Goal: Transaction & Acquisition: Subscribe to service/newsletter

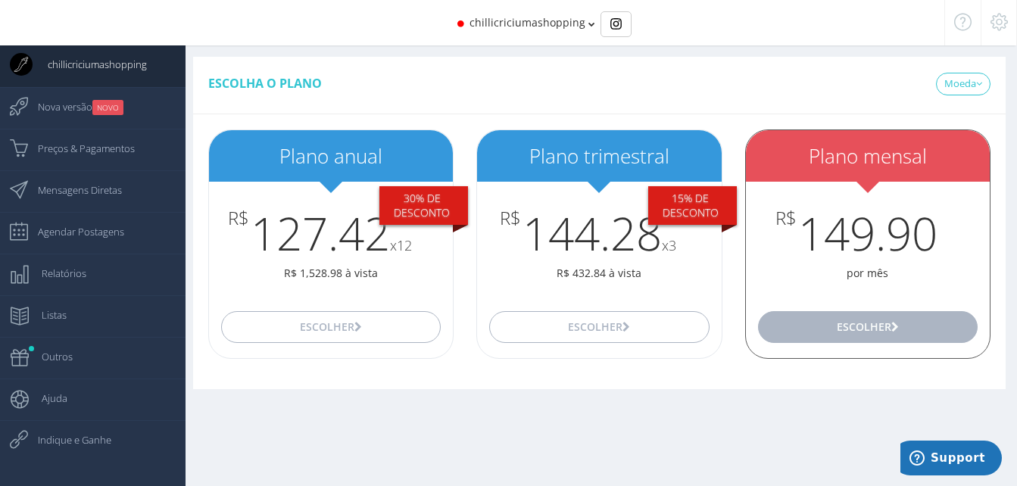
click at [847, 326] on button "Escolher" at bounding box center [868, 327] width 220 height 32
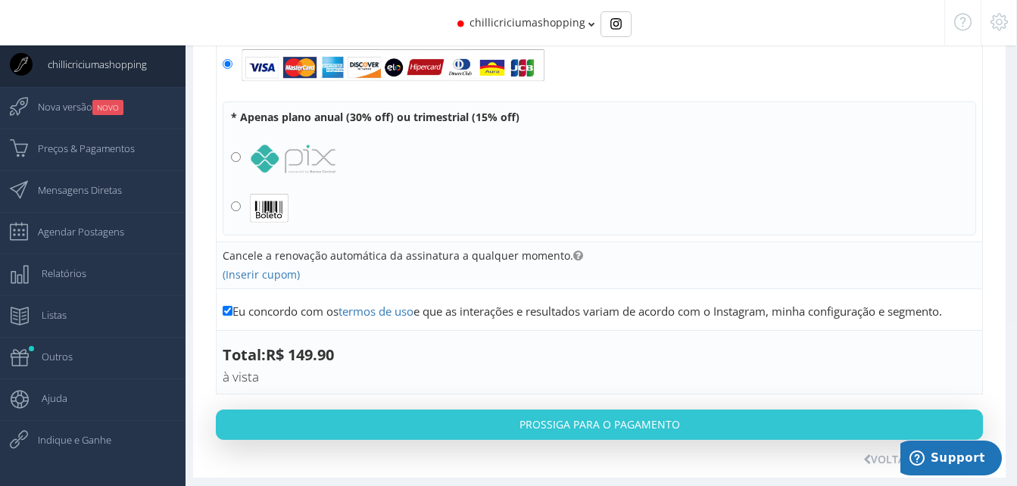
scroll to position [183, 0]
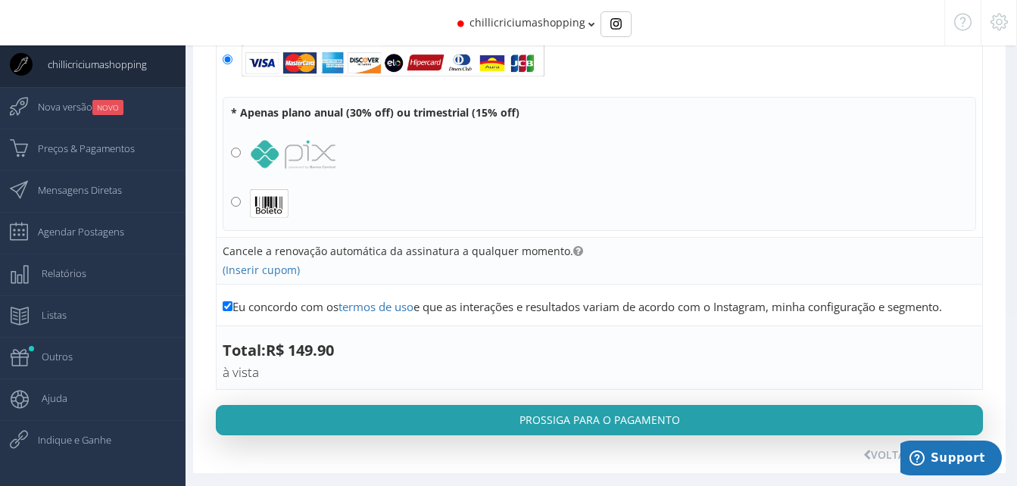
click at [589, 414] on button "Prossiga para o pagamento" at bounding box center [599, 420] width 767 height 30
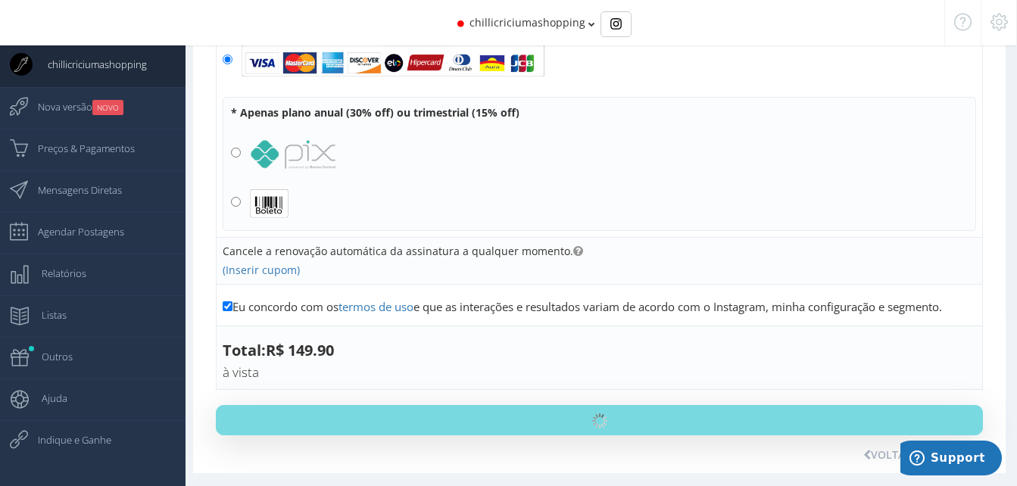
click at [582, 26] on div "chillicriciumashopping" at bounding box center [509, 22] width 790 height 45
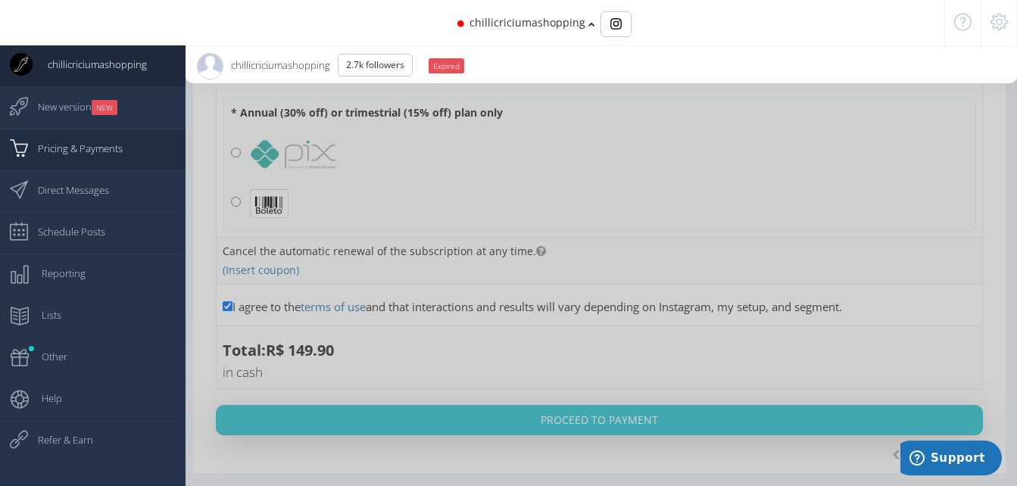
click at [127, 148] on link "Pricing & Payments" at bounding box center [93, 150] width 186 height 42
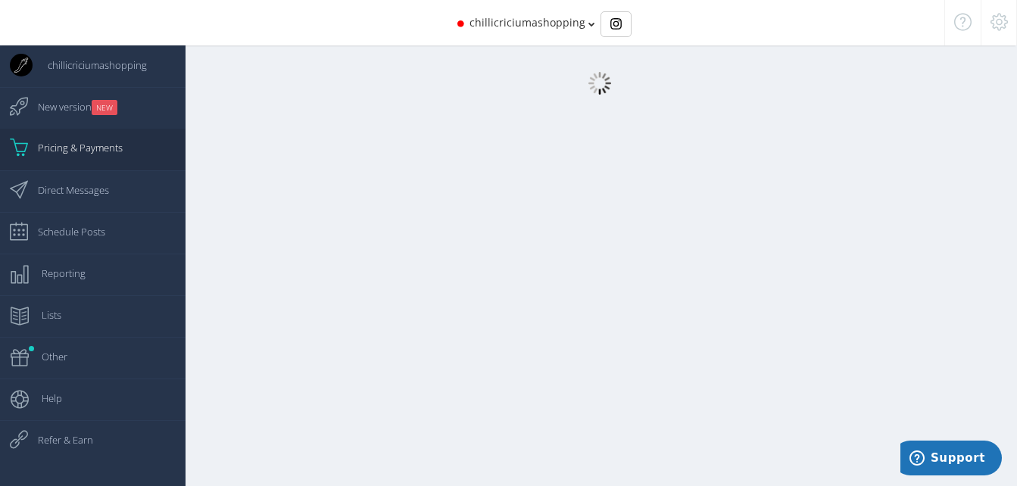
scroll to position [15, 0]
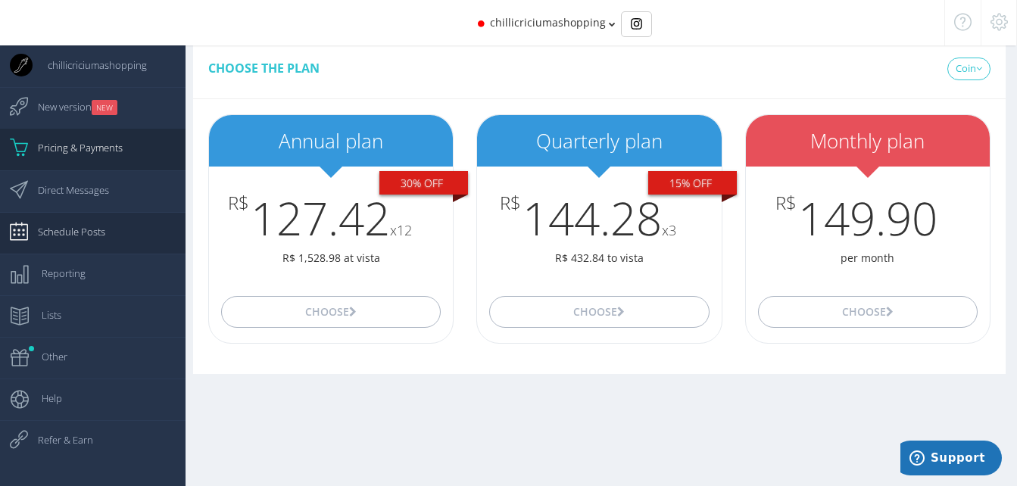
click at [108, 226] on link "Schedule Posts" at bounding box center [93, 233] width 186 height 42
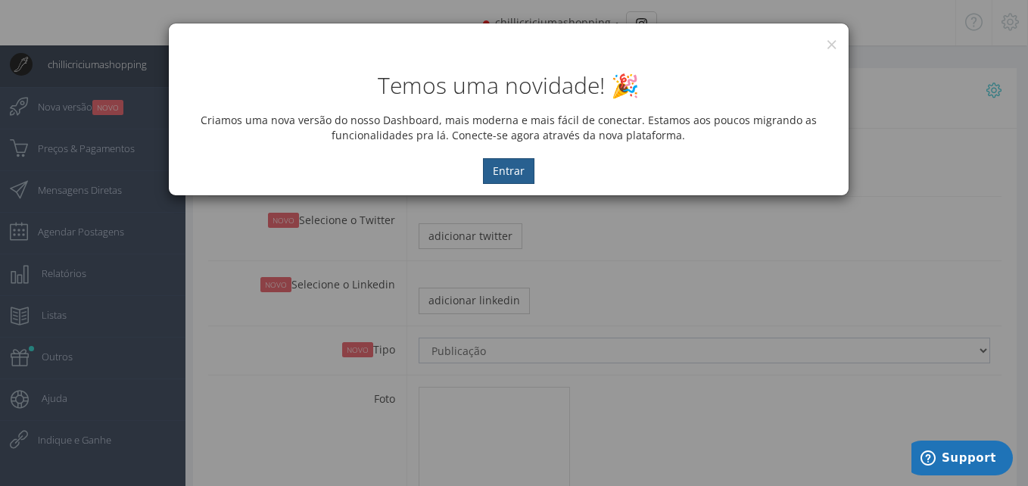
click at [527, 170] on button "Entrar" at bounding box center [508, 171] width 51 height 26
click at [508, 173] on button "Entrar" at bounding box center [508, 171] width 51 height 26
click at [831, 41] on button "×" at bounding box center [831, 44] width 11 height 20
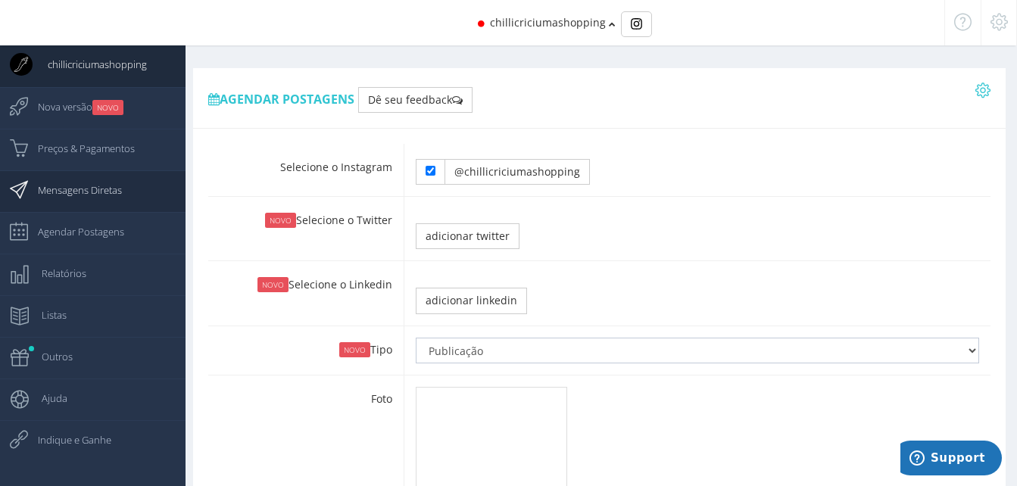
click at [100, 190] on span "Mensagens Diretas" at bounding box center [72, 190] width 99 height 38
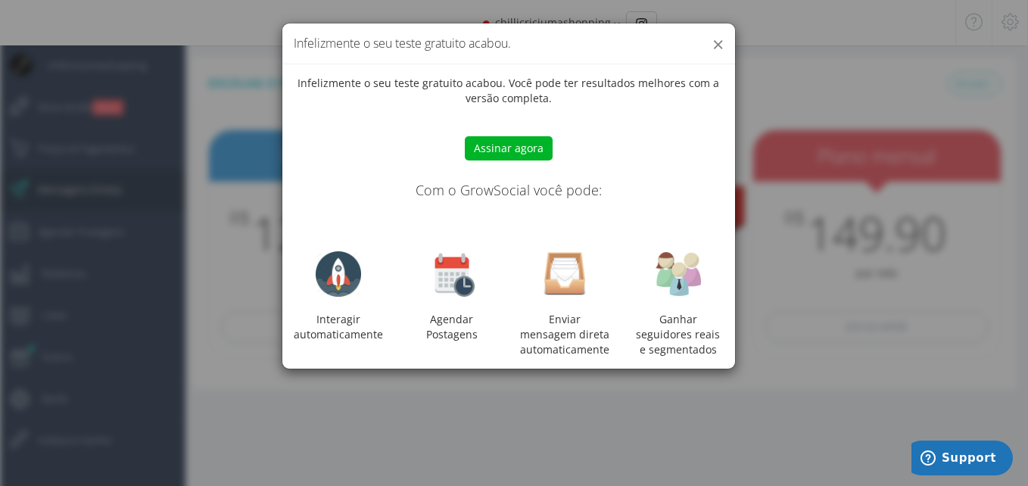
click at [719, 37] on button "×" at bounding box center [717, 44] width 11 height 20
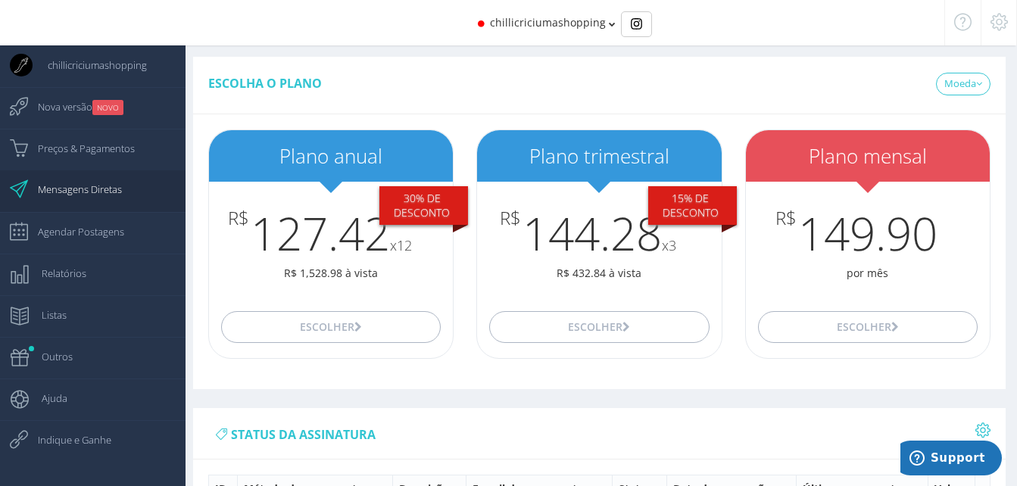
click at [102, 185] on span "Mensagens Diretas" at bounding box center [72, 189] width 99 height 38
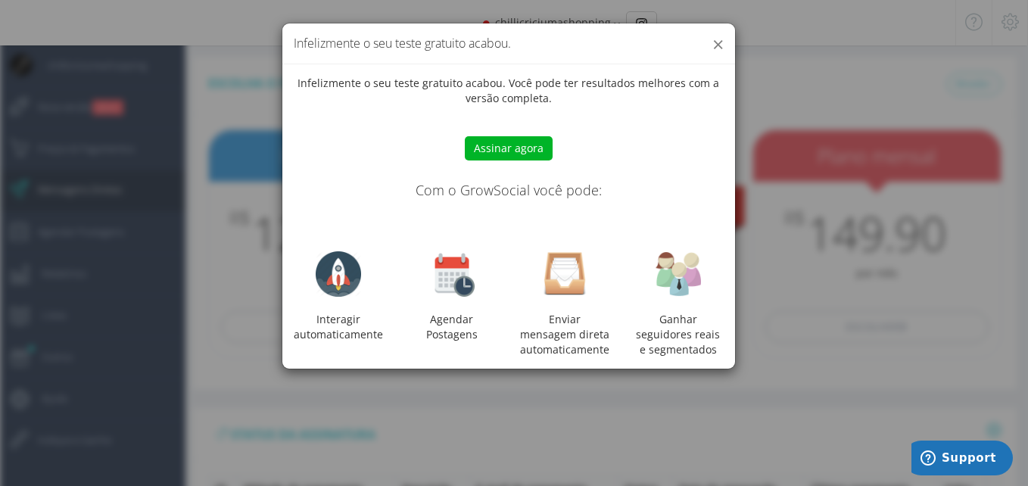
click at [716, 42] on button "×" at bounding box center [717, 44] width 11 height 20
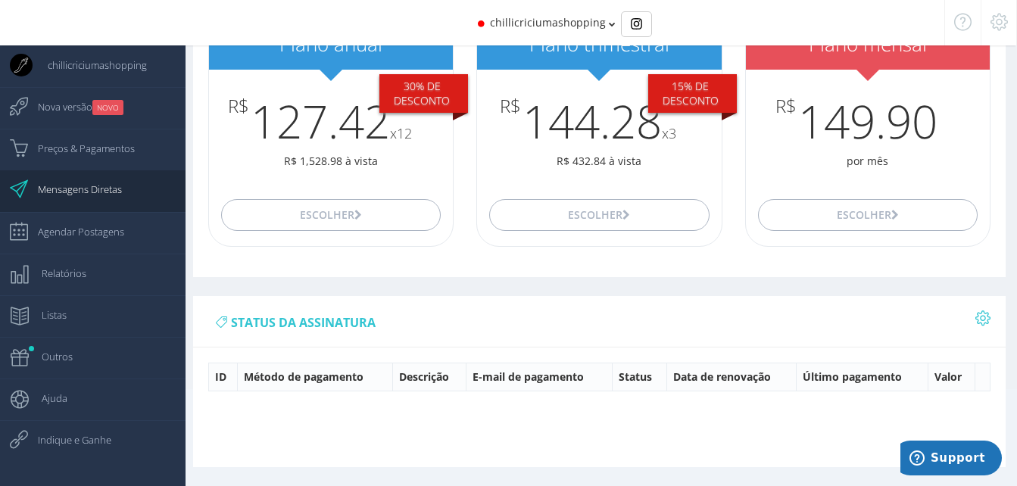
scroll to position [112, 0]
